Goal: Find specific page/section: Find specific page/section

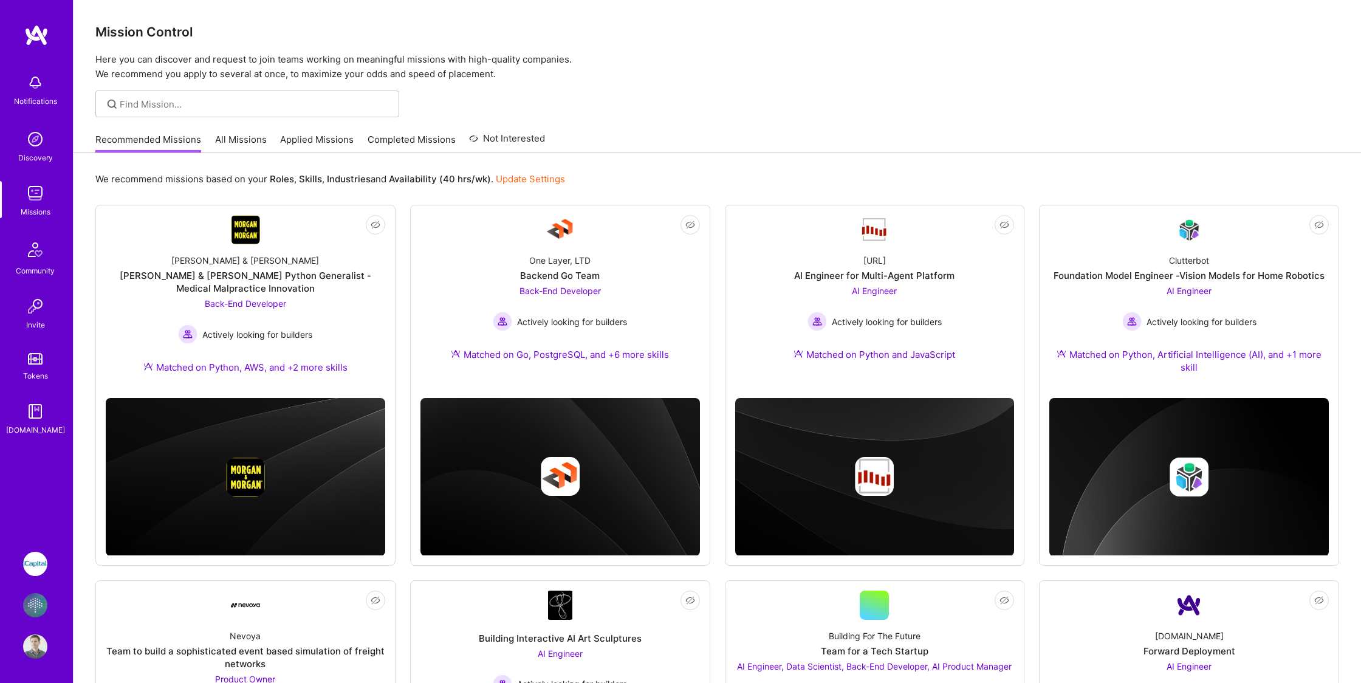
click at [40, 612] on img at bounding box center [35, 605] width 24 height 24
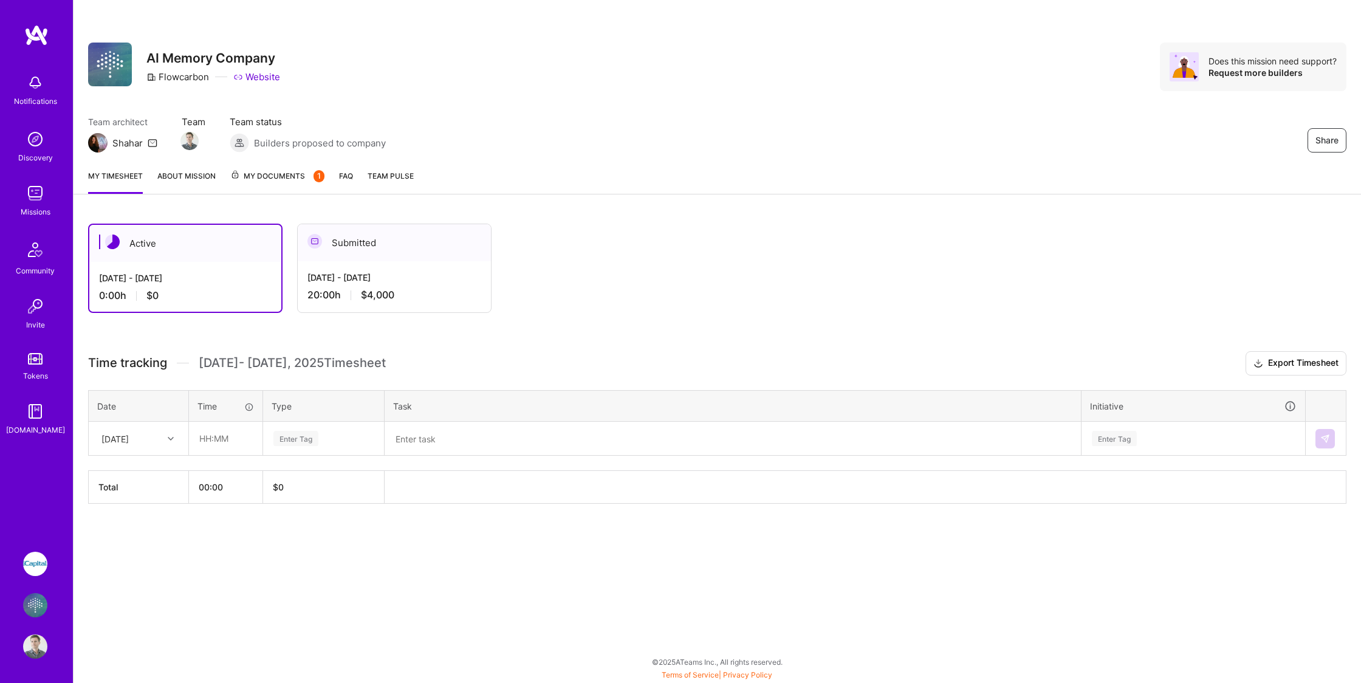
click at [167, 180] on link "About Mission" at bounding box center [186, 182] width 58 height 24
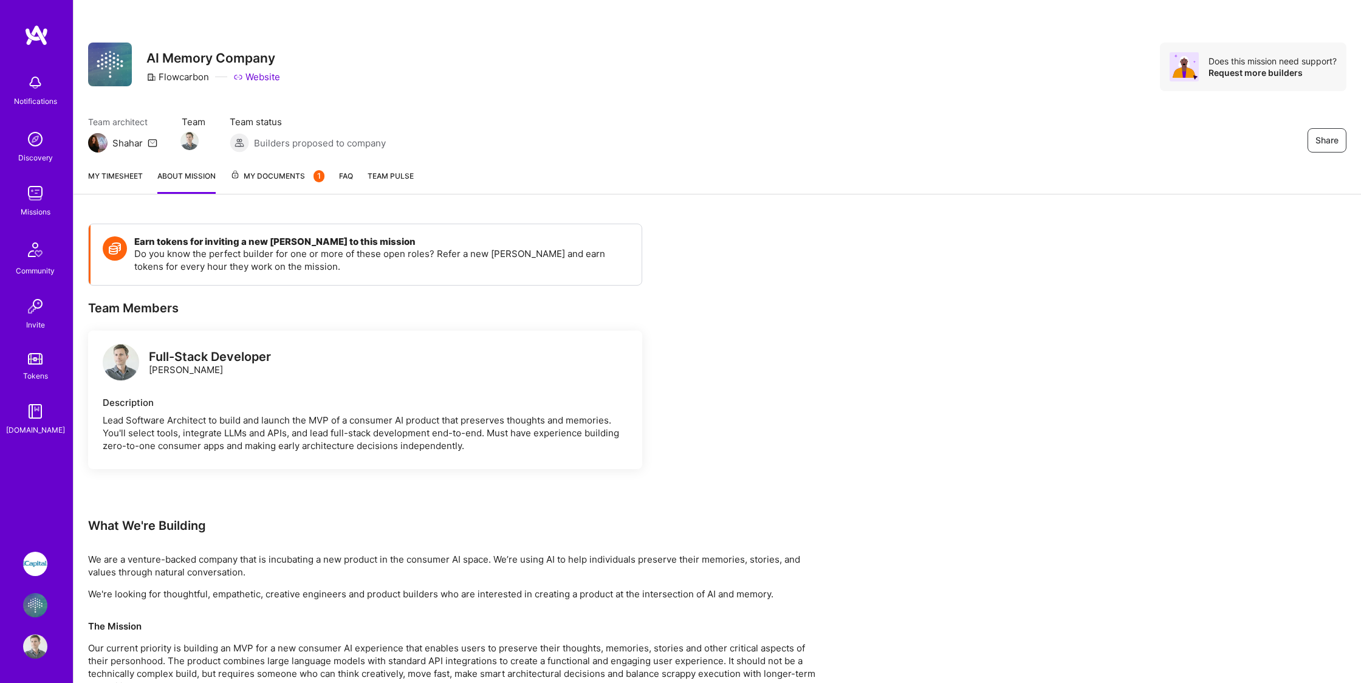
click at [275, 182] on span "My Documents 1" at bounding box center [277, 176] width 94 height 13
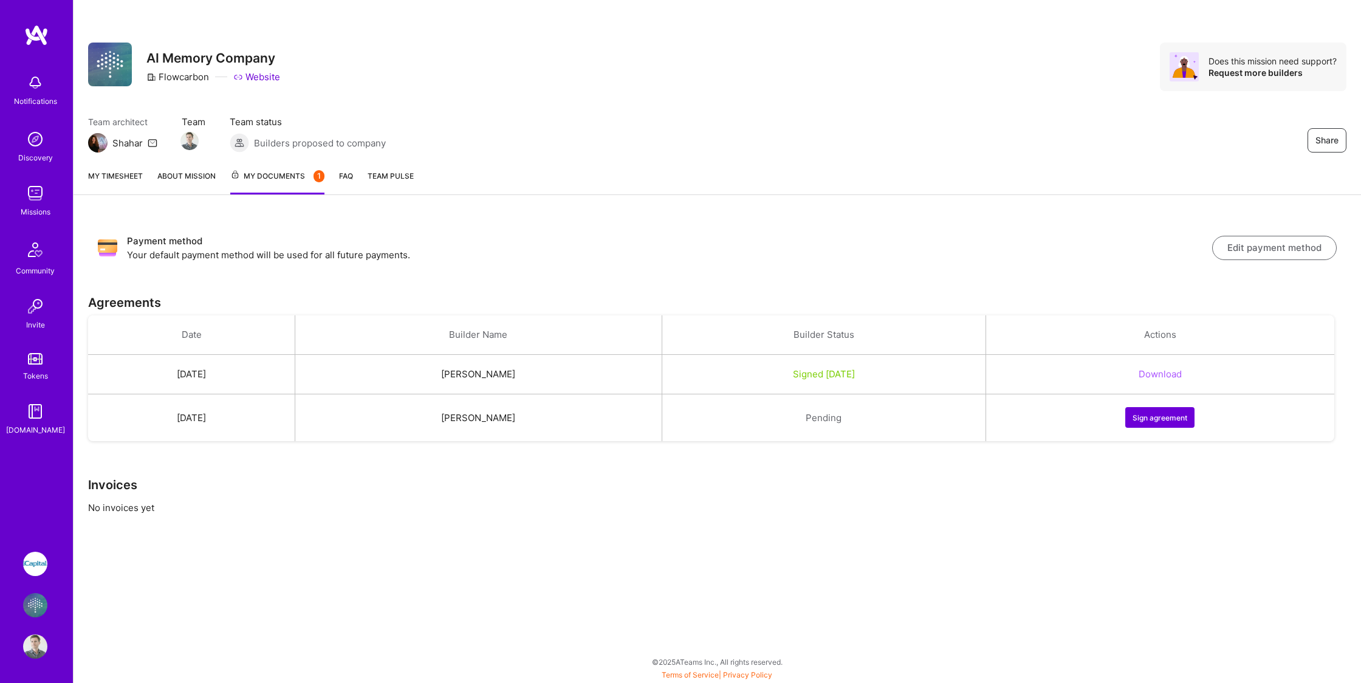
click at [97, 179] on link "My timesheet" at bounding box center [115, 182] width 55 height 25
